Goal: Information Seeking & Learning: Learn about a topic

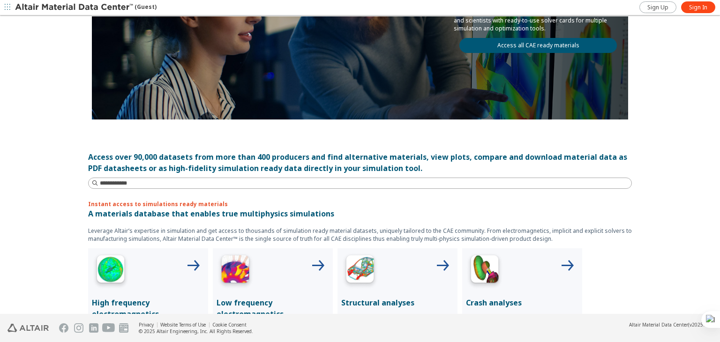
scroll to position [187, 0]
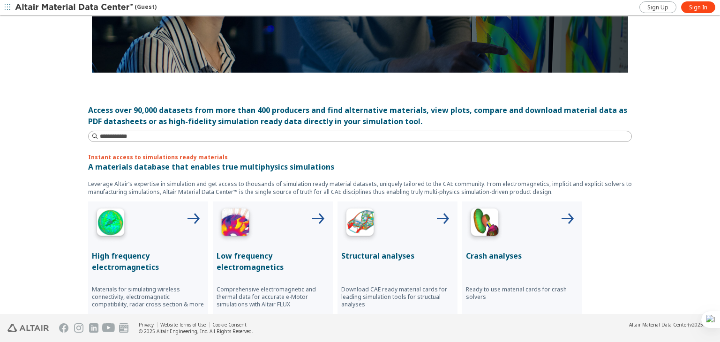
click at [485, 216] on img at bounding box center [484, 223] width 37 height 37
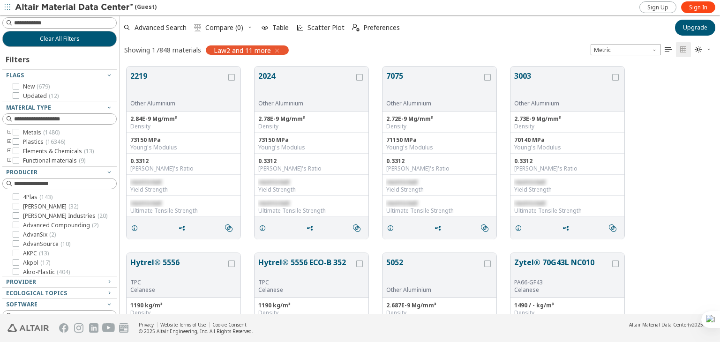
scroll to position [247, 593]
click at [16, 139] on icon at bounding box center [16, 141] width 7 height 7
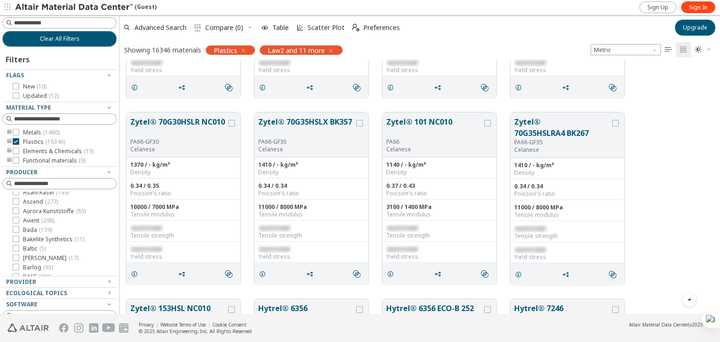
scroll to position [234, 0]
click at [105, 305] on icon "button" at bounding box center [108, 303] width 7 height 7
click at [108, 302] on icon "button" at bounding box center [108, 303] width 7 height 7
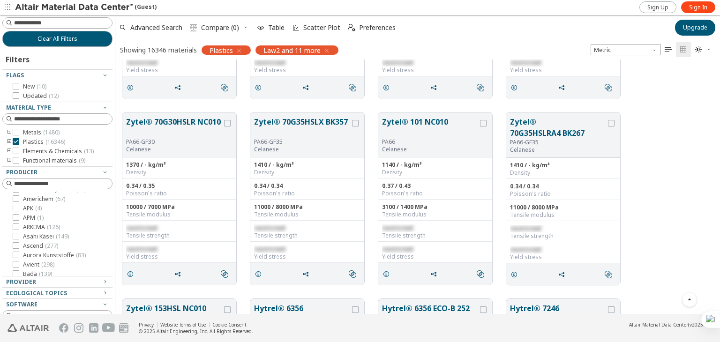
drag, startPoint x: 115, startPoint y: 219, endPoint x: 114, endPoint y: 244, distance: 24.4
click at [115, 244] on div "Clear All Filters Filters Flags New ( 10 ) Updated ( 12 ) Material Type Metals …" at bounding box center [360, 164] width 720 height 299
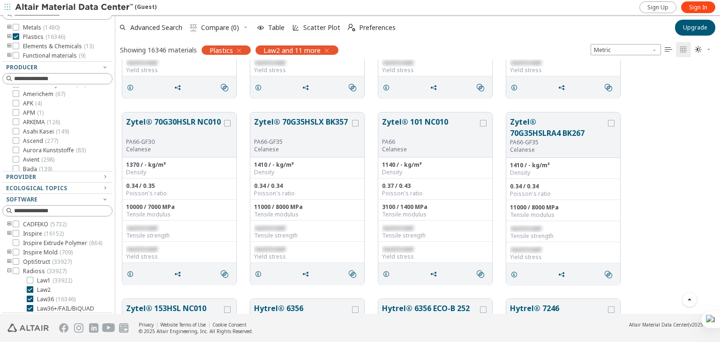
scroll to position [106, 0]
click at [13, 273] on icon at bounding box center [16, 270] width 7 height 7
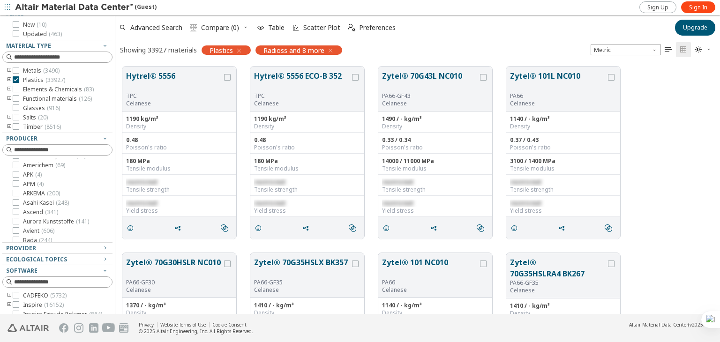
scroll to position [59, 0]
click at [9, 81] on icon "toogle group" at bounding box center [9, 82] width 7 height 7
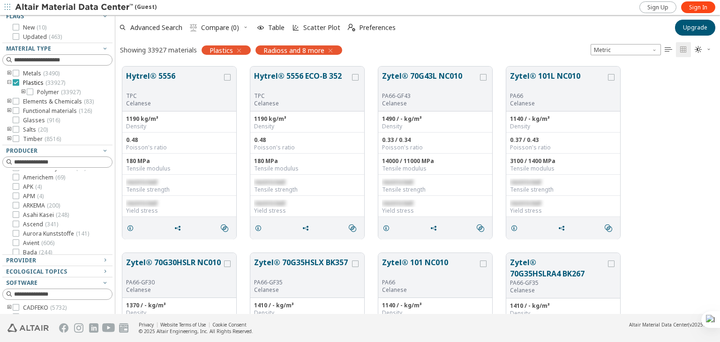
click at [17, 81] on icon at bounding box center [16, 82] width 7 height 7
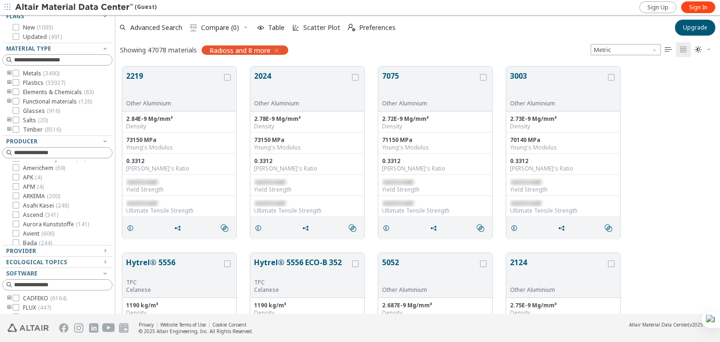
click at [9, 73] on icon "toogle group" at bounding box center [9, 73] width 7 height 7
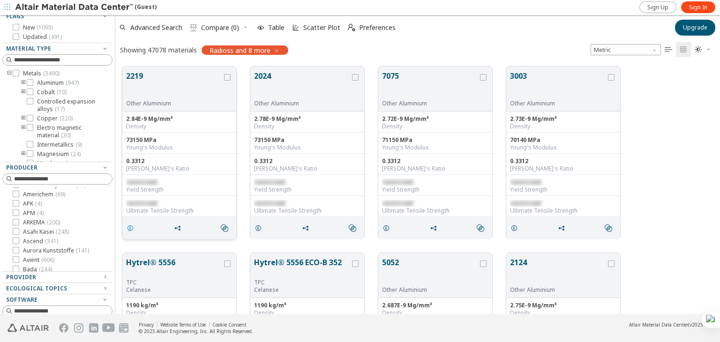
click at [130, 227] on icon "grid" at bounding box center [130, 227] width 7 height 7
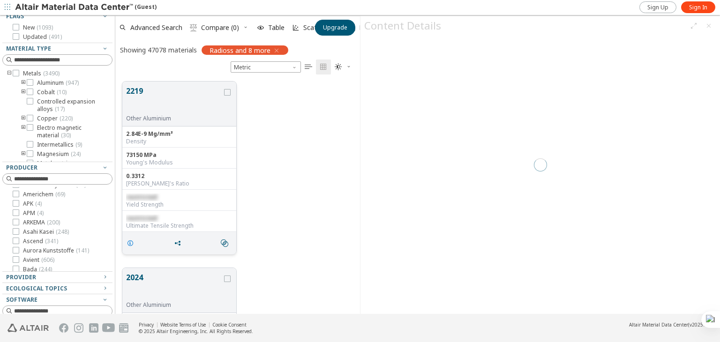
scroll to position [232, 237]
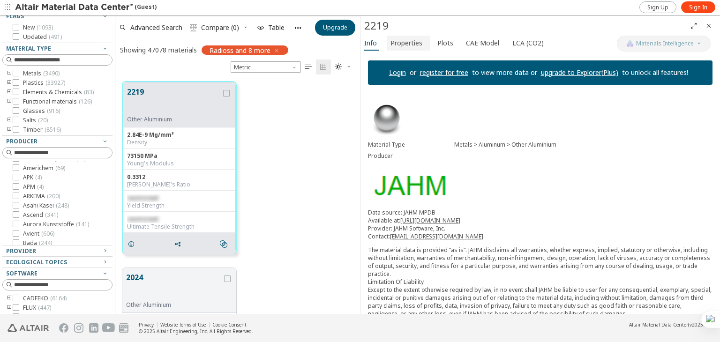
click at [412, 44] on span "Properties" at bounding box center [406, 43] width 32 height 15
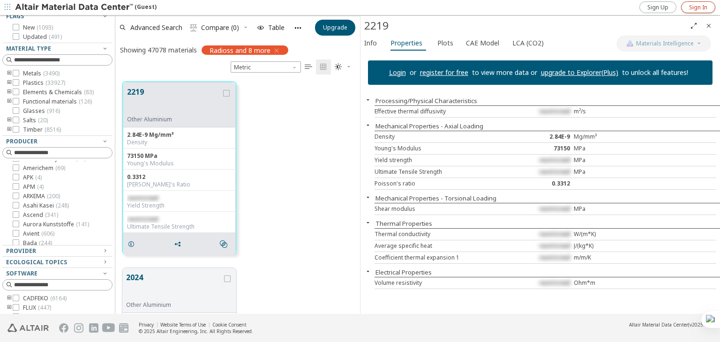
click at [692, 5] on span "Sign In" at bounding box center [698, 7] width 18 height 7
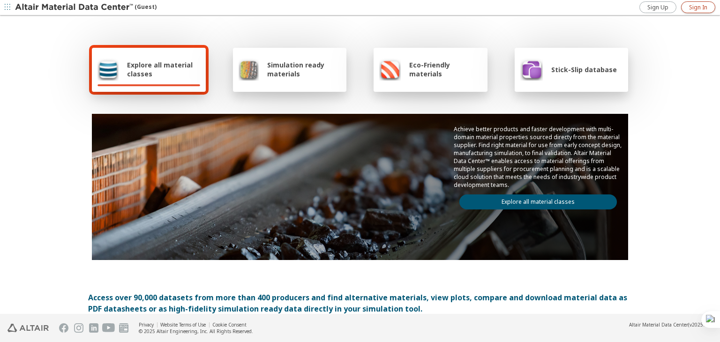
click at [690, 4] on span "Sign In" at bounding box center [698, 7] width 18 height 7
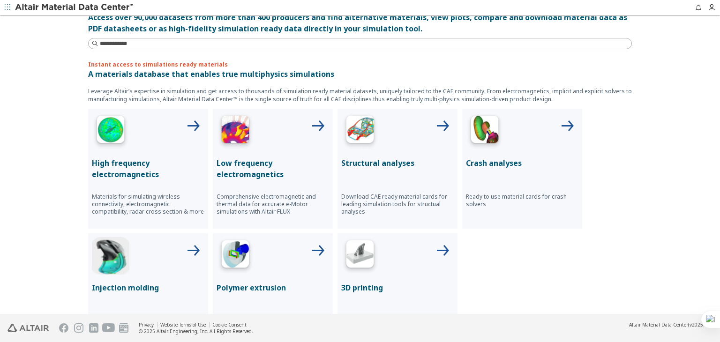
scroll to position [281, 0]
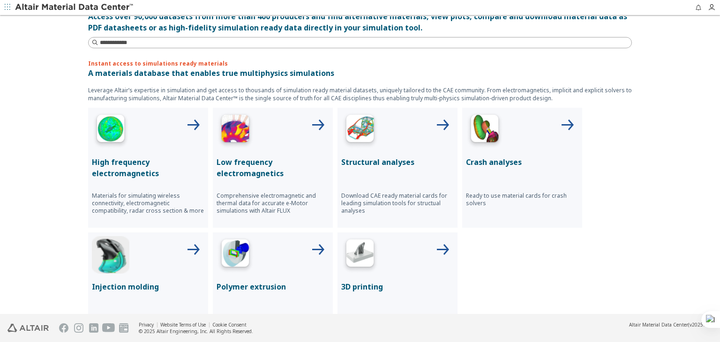
click at [487, 126] on img at bounding box center [484, 130] width 37 height 37
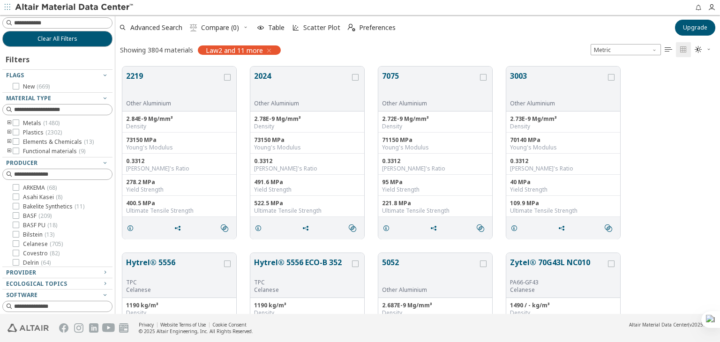
scroll to position [7, 7]
click at [9, 121] on icon "toogle group" at bounding box center [9, 122] width 7 height 7
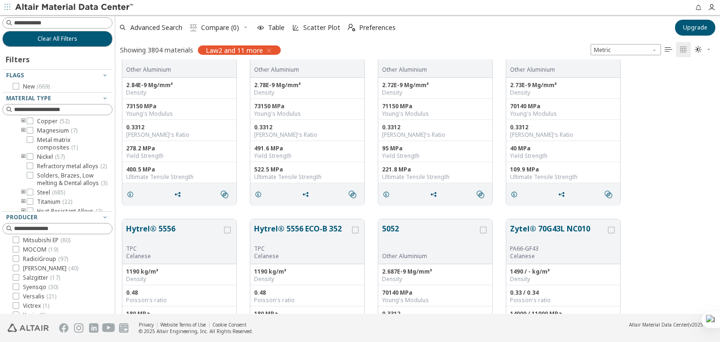
scroll to position [47, 0]
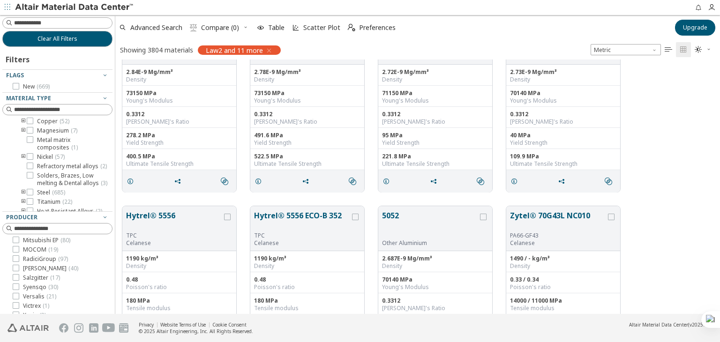
click at [114, 204] on div at bounding box center [112, 164] width 5 height 299
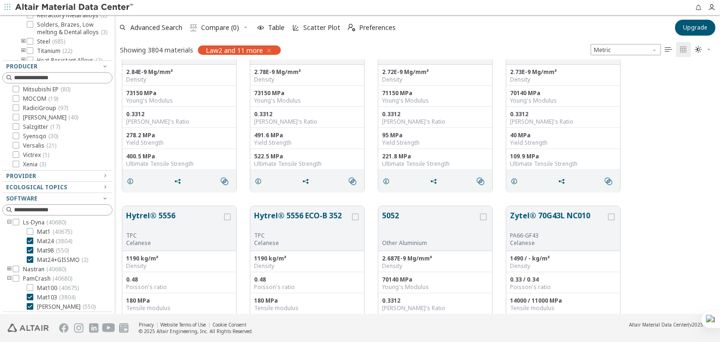
scroll to position [258, 0]
click at [31, 293] on icon at bounding box center [30, 296] width 7 height 7
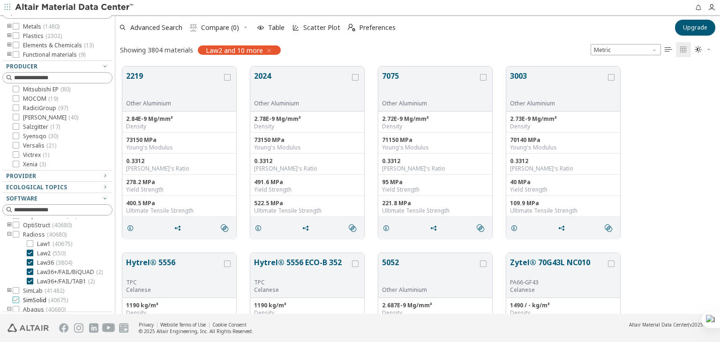
scroll to position [24, 0]
click at [15, 287] on icon at bounding box center [16, 283] width 7 height 7
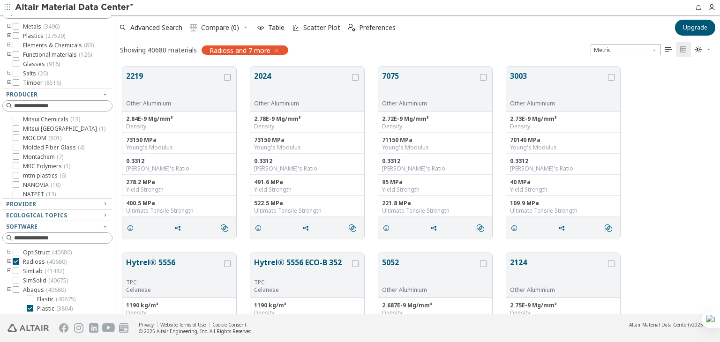
scroll to position [71, 0]
click at [9, 269] on icon "toogle group" at bounding box center [9, 264] width 7 height 7
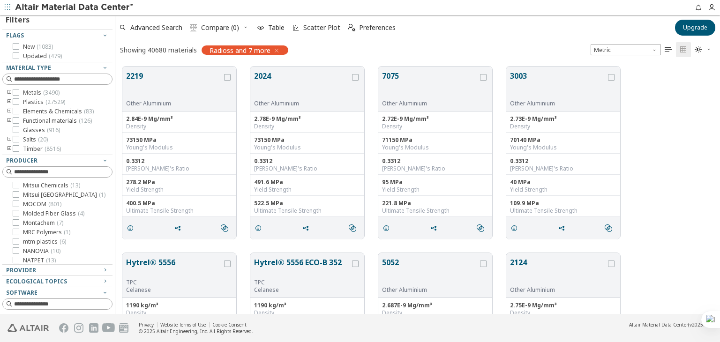
scroll to position [12, 0]
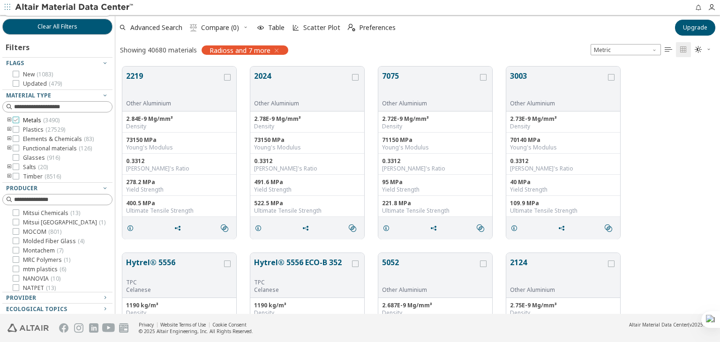
click at [15, 119] on icon at bounding box center [16, 120] width 7 height 7
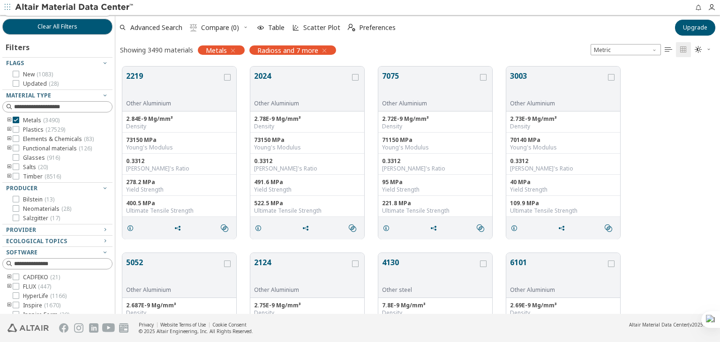
click at [10, 118] on icon "toogle group" at bounding box center [9, 120] width 7 height 7
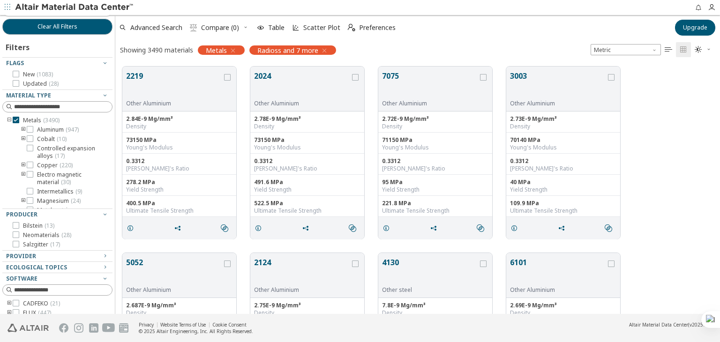
click at [23, 129] on icon "toogle group" at bounding box center [23, 129] width 7 height 7
click at [30, 130] on icon at bounding box center [30, 129] width 7 height 7
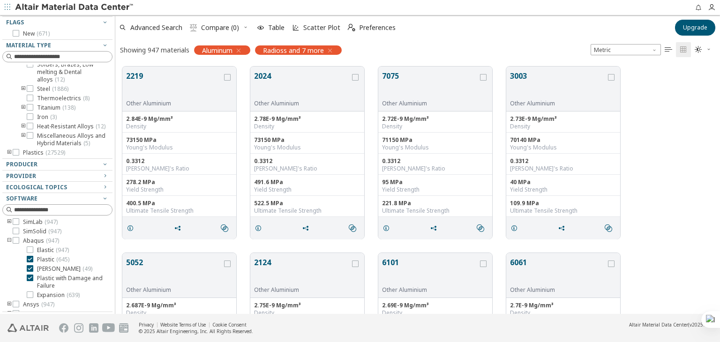
scroll to position [37, 0]
click at [29, 259] on icon at bounding box center [30, 260] width 7 height 7
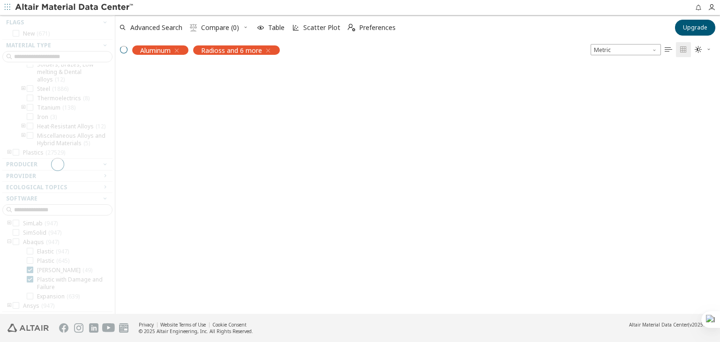
click at [29, 270] on div at bounding box center [57, 164] width 115 height 299
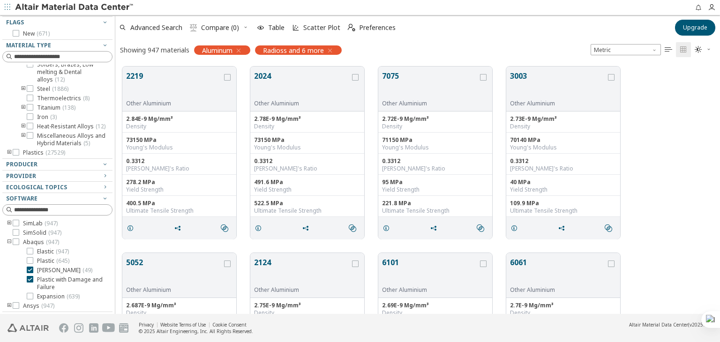
click at [29, 270] on icon at bounding box center [30, 270] width 7 height 7
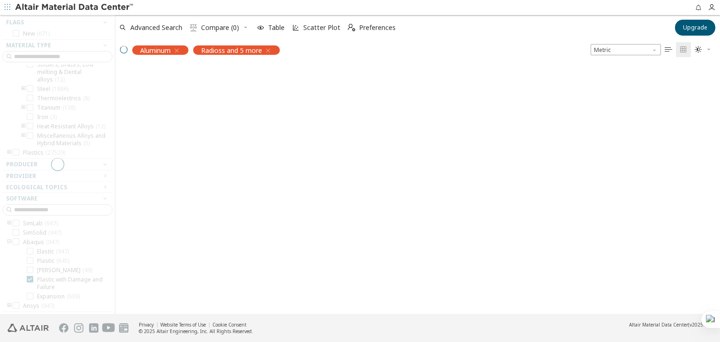
click at [29, 277] on div at bounding box center [57, 164] width 115 height 299
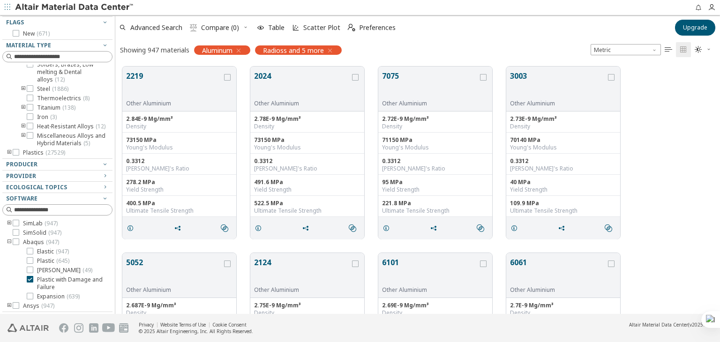
click at [29, 277] on icon at bounding box center [30, 279] width 7 height 7
click at [30, 277] on icon at bounding box center [30, 279] width 7 height 7
click at [29, 289] on icon at bounding box center [30, 288] width 7 height 7
click at [30, 297] on icon at bounding box center [30, 298] width 7 height 7
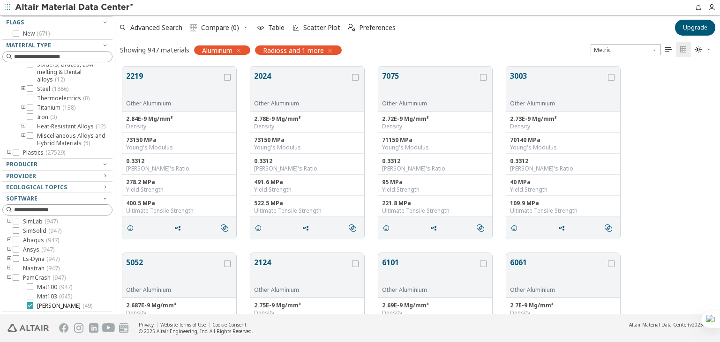
click at [28, 303] on icon at bounding box center [30, 305] width 7 height 7
click at [9, 240] on icon "toogle group" at bounding box center [9, 240] width 7 height 7
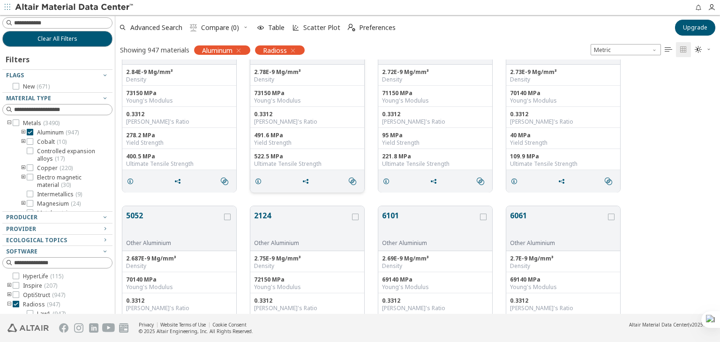
scroll to position [0, 0]
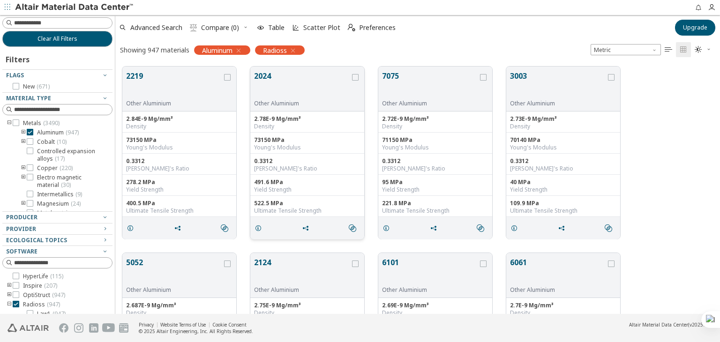
click at [272, 78] on button "2024" at bounding box center [302, 85] width 96 height 30
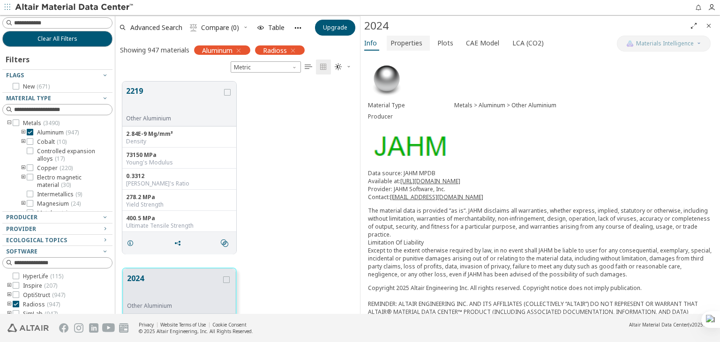
click at [403, 42] on span "Properties" at bounding box center [406, 43] width 32 height 15
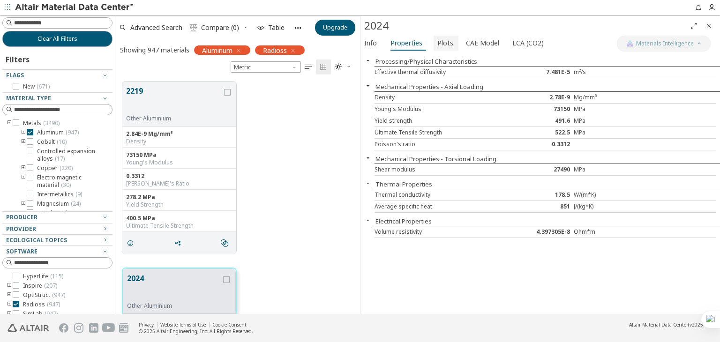
click at [443, 42] on span "Plots" at bounding box center [445, 43] width 16 height 15
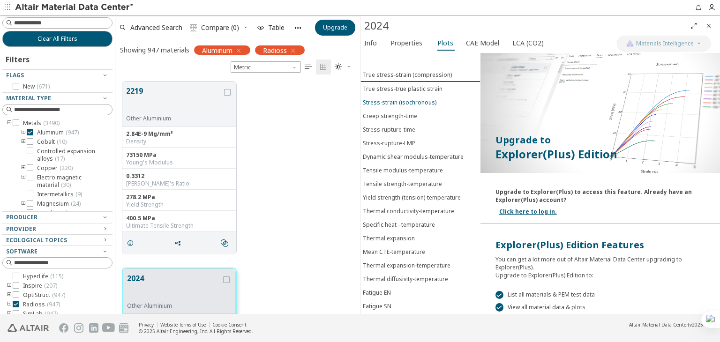
click at [386, 102] on div "Stress-strain (isochronous)" at bounding box center [400, 102] width 74 height 8
click at [471, 40] on span "CAE Model" at bounding box center [482, 43] width 33 height 15
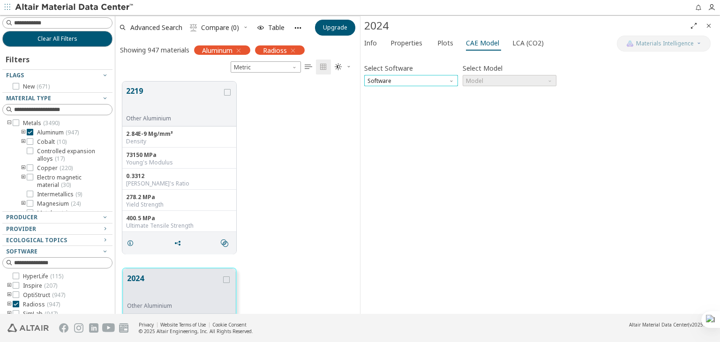
click at [447, 80] on span "Software" at bounding box center [411, 80] width 94 height 11
click at [388, 114] on span "Radioss" at bounding box center [379, 114] width 22 height 7
click at [476, 84] on span "Model" at bounding box center [509, 80] width 94 height 11
click at [480, 91] on span "Law1" at bounding box center [509, 92] width 86 height 7
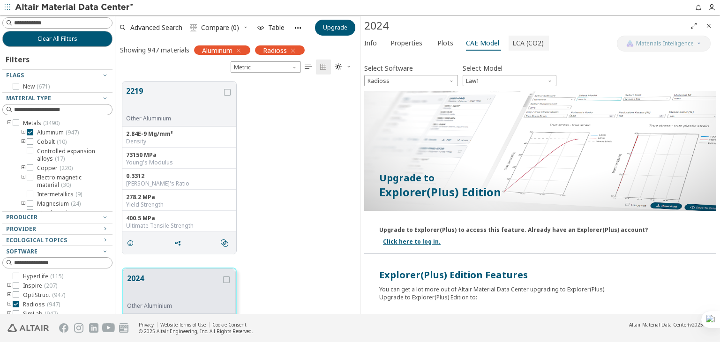
click at [521, 42] on span "LCA (CO2)" at bounding box center [527, 43] width 31 height 15
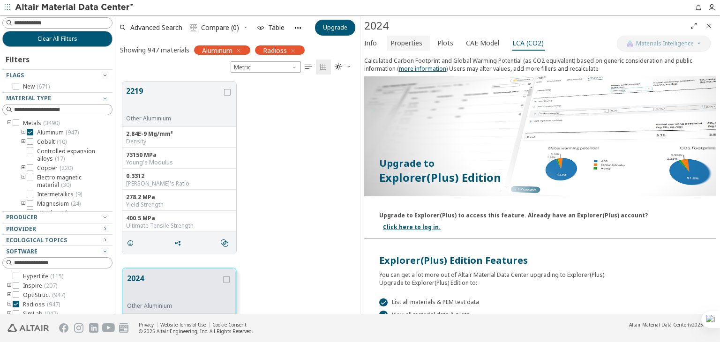
click at [409, 43] on span "Properties" at bounding box center [406, 43] width 32 height 15
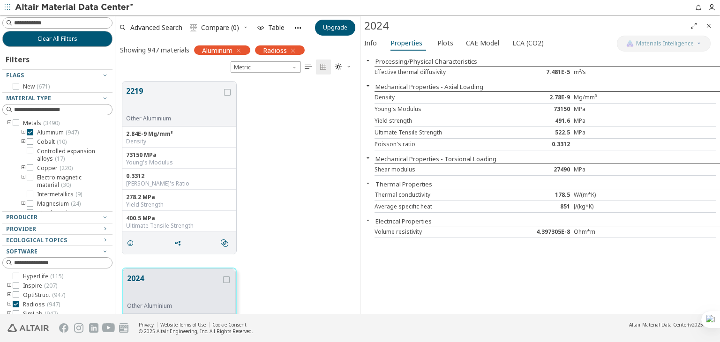
click at [367, 60] on icon "button" at bounding box center [367, 60] width 7 height 7
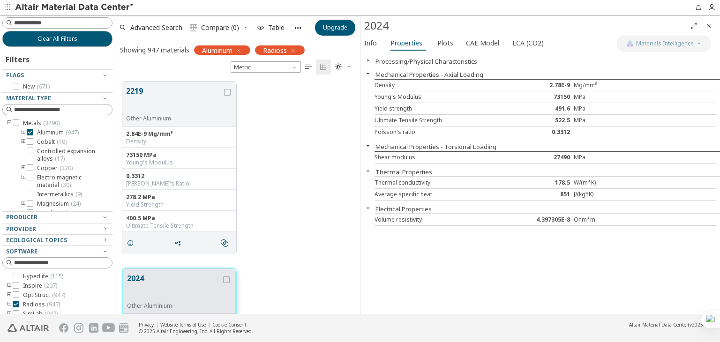
click at [367, 60] on icon "button" at bounding box center [367, 60] width 7 height 7
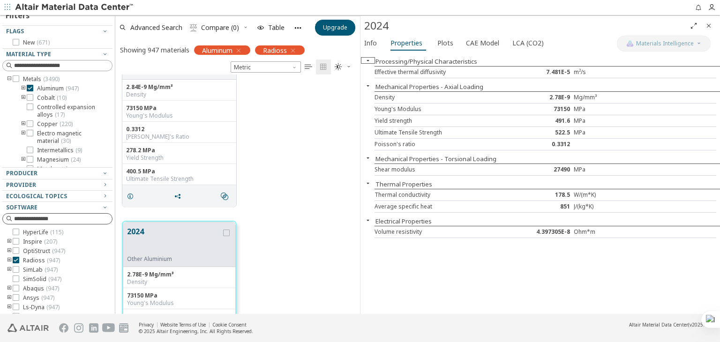
scroll to position [53, 0]
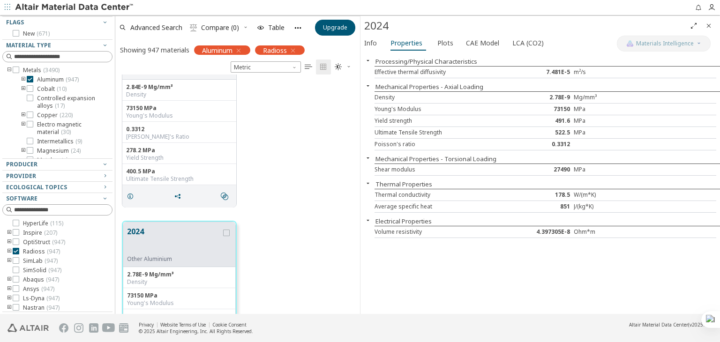
click at [9, 250] on icon "toogle group" at bounding box center [9, 251] width 7 height 7
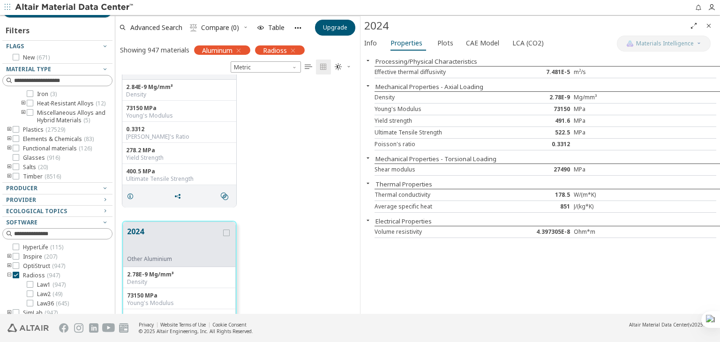
scroll to position [0, 0]
